Goal: Task Accomplishment & Management: Use online tool/utility

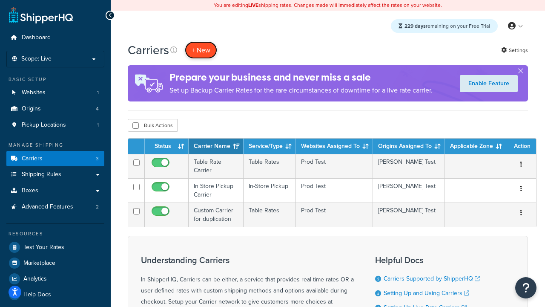
click at [201, 50] on button "+ New" at bounding box center [201, 49] width 32 height 17
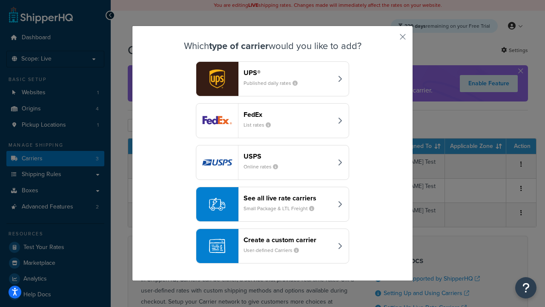
click at [273, 246] on div "Create a custom carrier User-defined Carriers" at bounding box center [288, 246] width 89 height 20
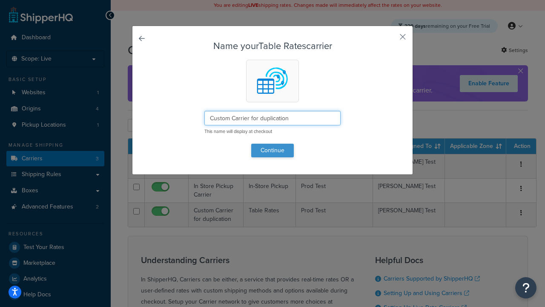
type input "Custom Carrier for duplication"
click at [273, 150] on button "Continue" at bounding box center [272, 151] width 43 height 14
